Goal: Task Accomplishment & Management: Use online tool/utility

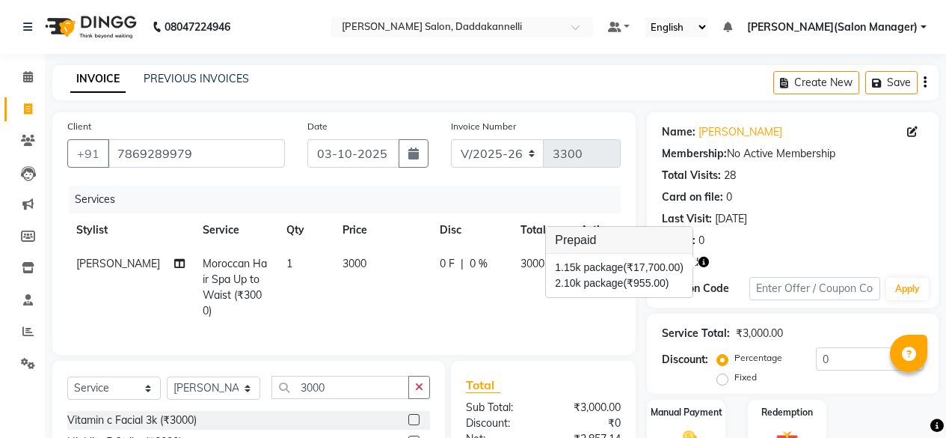
select select "6354"
select select "service"
select select "86746"
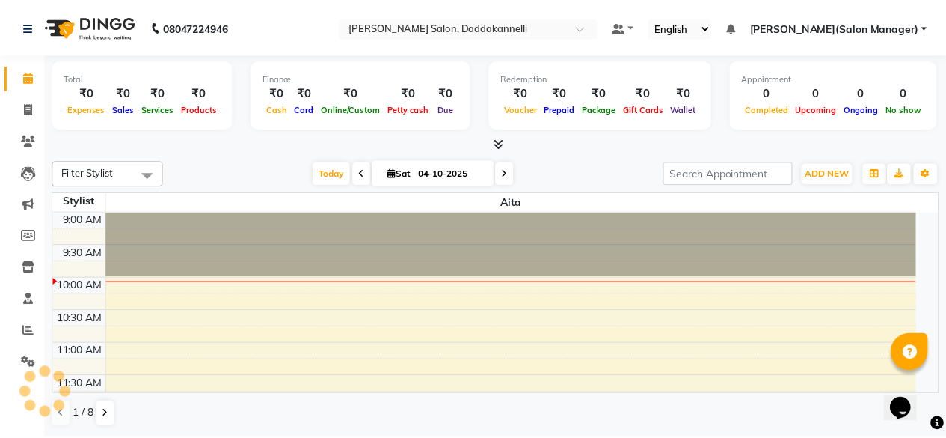
scroll to position [66, 0]
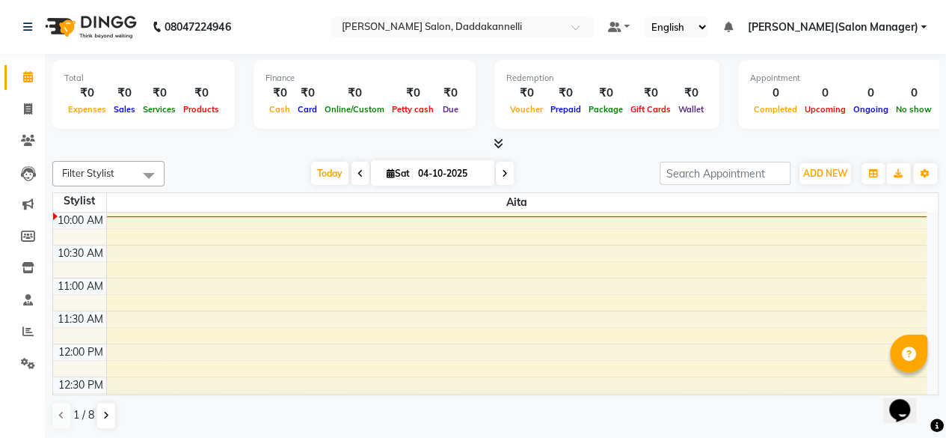
click at [153, 164] on span at bounding box center [149, 175] width 30 height 28
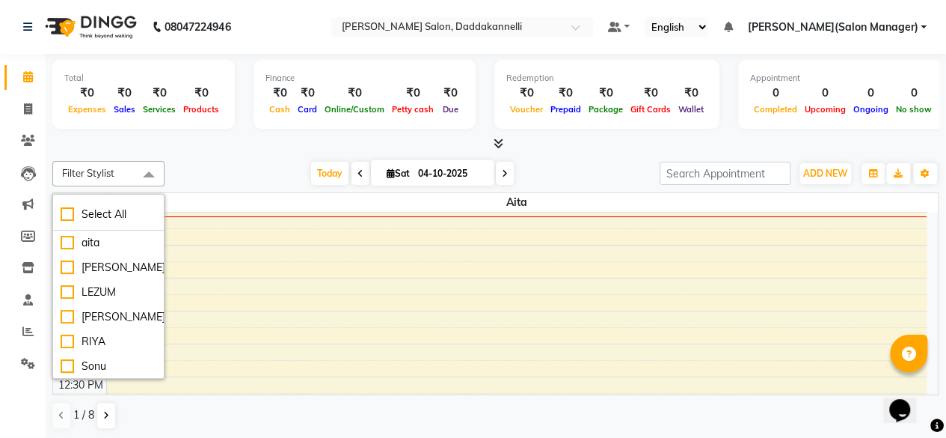
click at [500, 143] on icon at bounding box center [499, 143] width 10 height 11
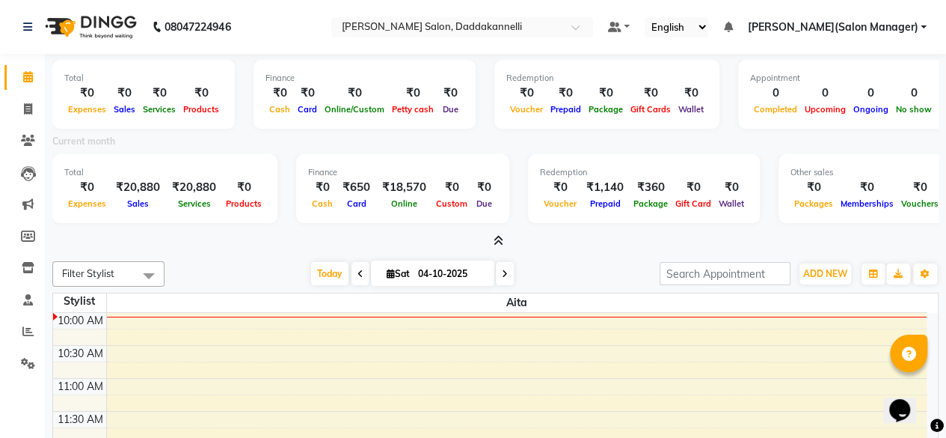
select select "6354"
select select "service"
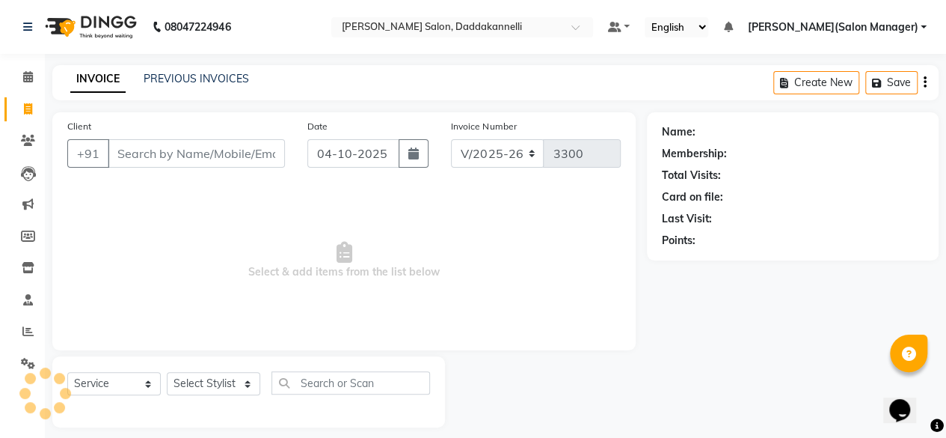
scroll to position [4, 0]
